Goal: Task Accomplishment & Management: Manage account settings

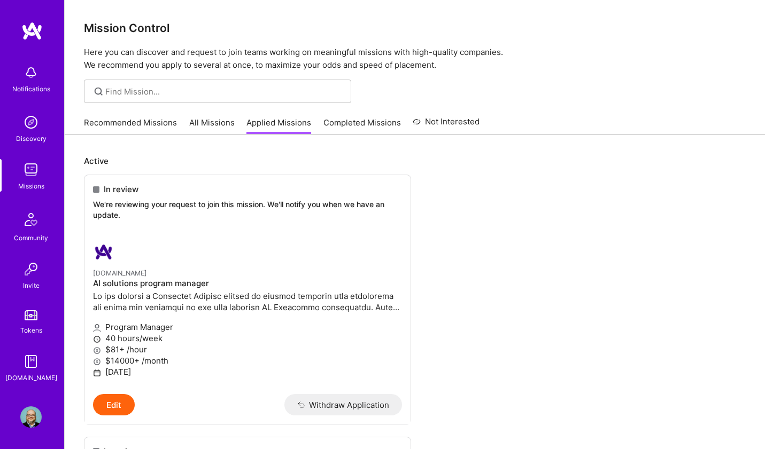
scroll to position [1548, 0]
